Goal: Task Accomplishment & Management: Complete application form

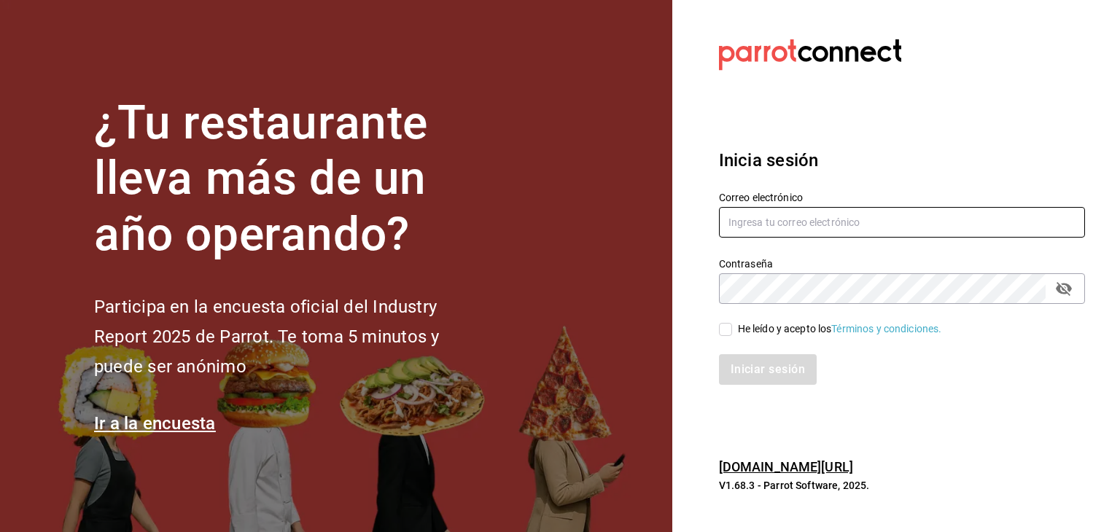
type input "[EMAIL_ADDRESS][DOMAIN_NAME]"
click at [726, 332] on input "He leído y acepto los Términos y condiciones." at bounding box center [725, 329] width 13 height 13
checkbox input "true"
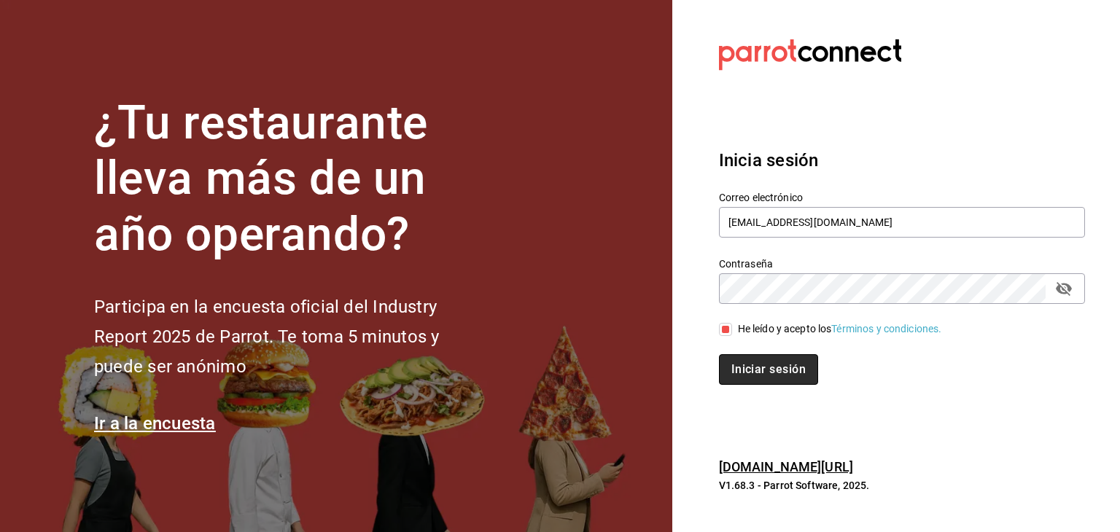
click at [739, 362] on button "Iniciar sesión" at bounding box center [768, 369] width 99 height 31
